Goal: Find specific page/section: Find specific page/section

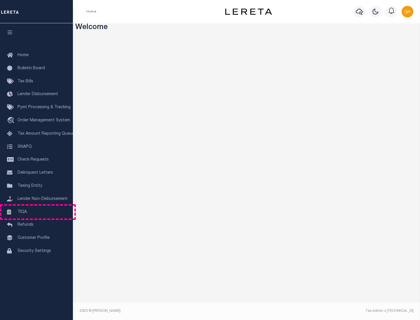
click at [36, 212] on link "TIQA" at bounding box center [36, 212] width 73 height 13
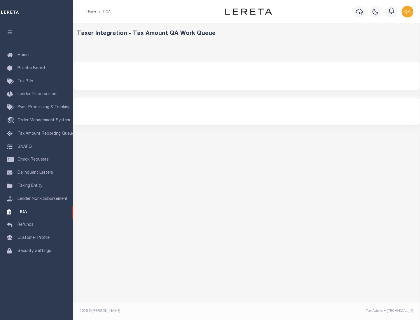
select select "200"
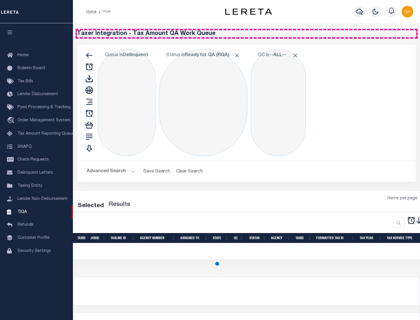
select select "200"
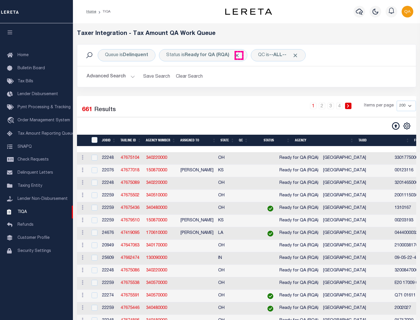
click at [239, 55] on span "Click to Remove" at bounding box center [237, 55] width 6 height 6
